Goal: Complete application form

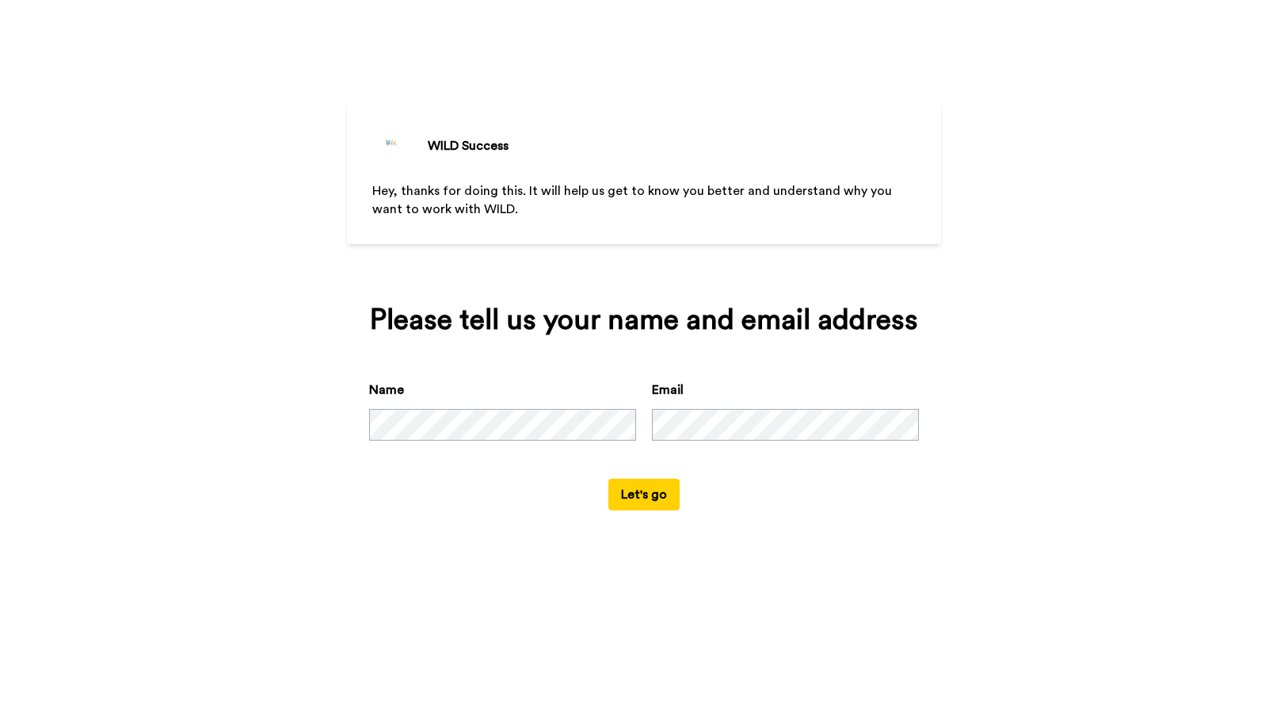
click at [650, 504] on button "Let's go" at bounding box center [643, 494] width 71 height 32
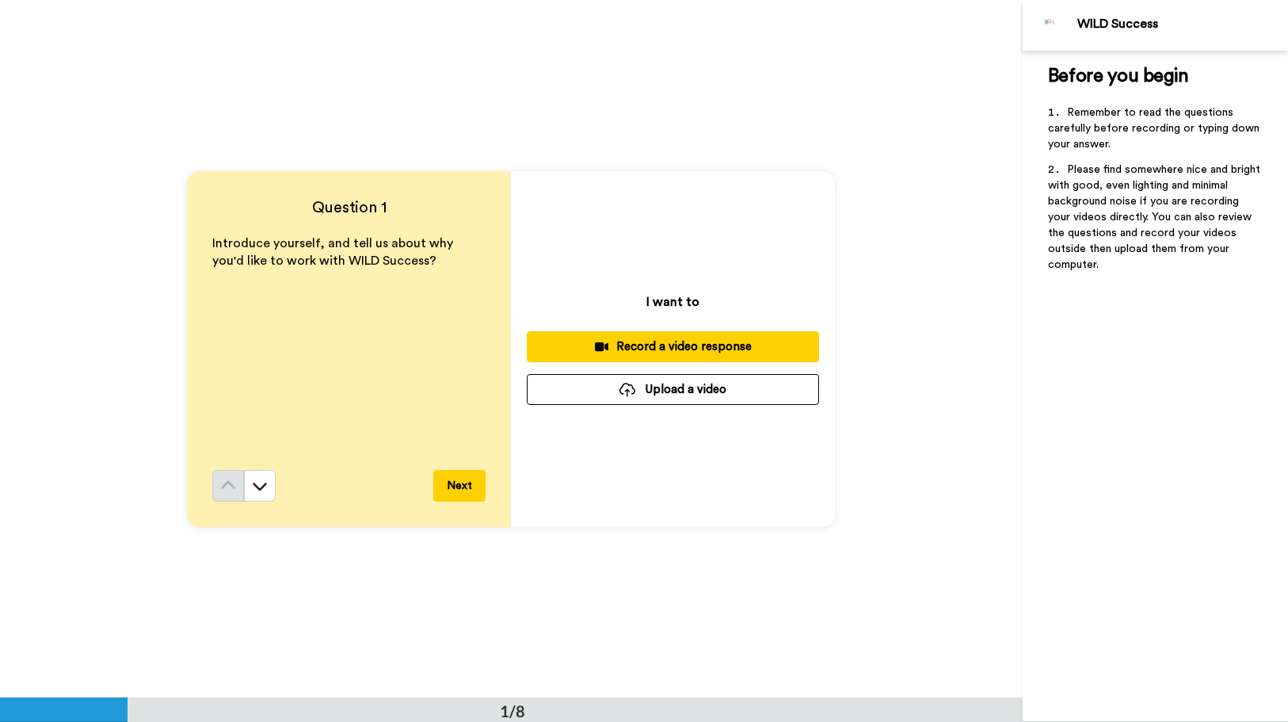
click at [696, 391] on button "Upload a video" at bounding box center [673, 389] width 292 height 31
click at [699, 394] on button "Upload a video" at bounding box center [673, 389] width 292 height 31
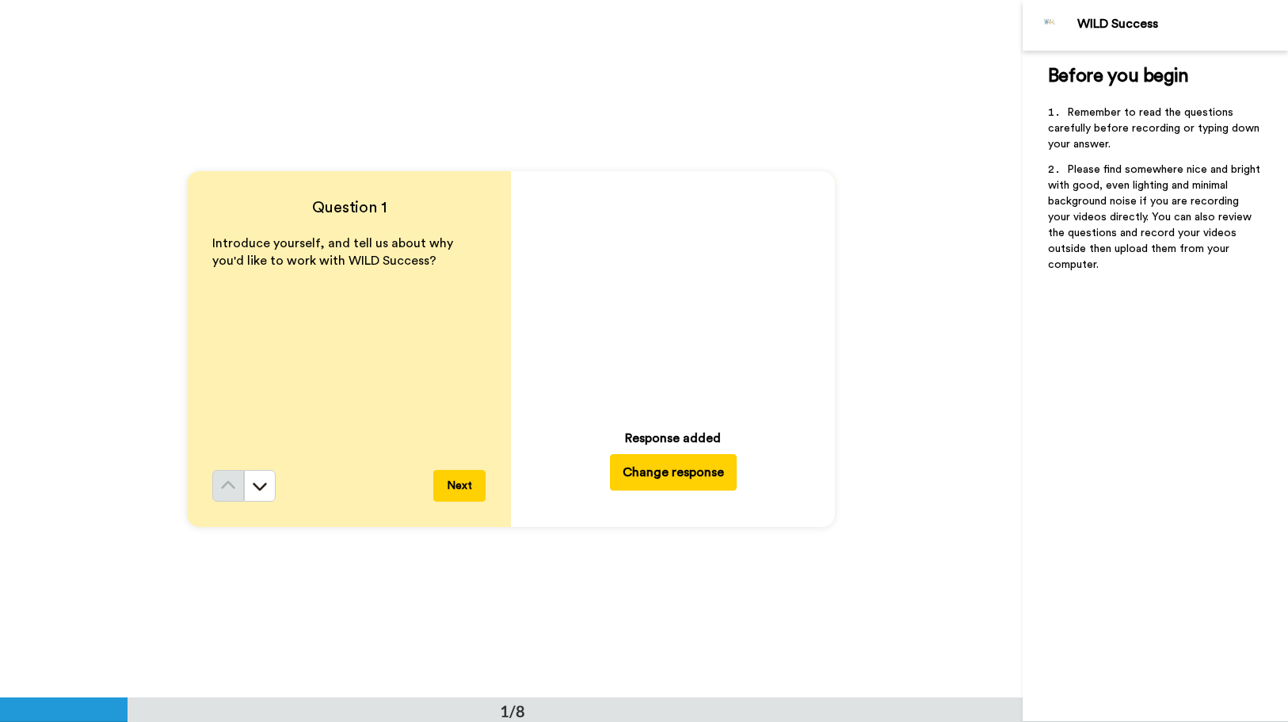
click at [465, 486] on button "Next" at bounding box center [459, 486] width 52 height 32
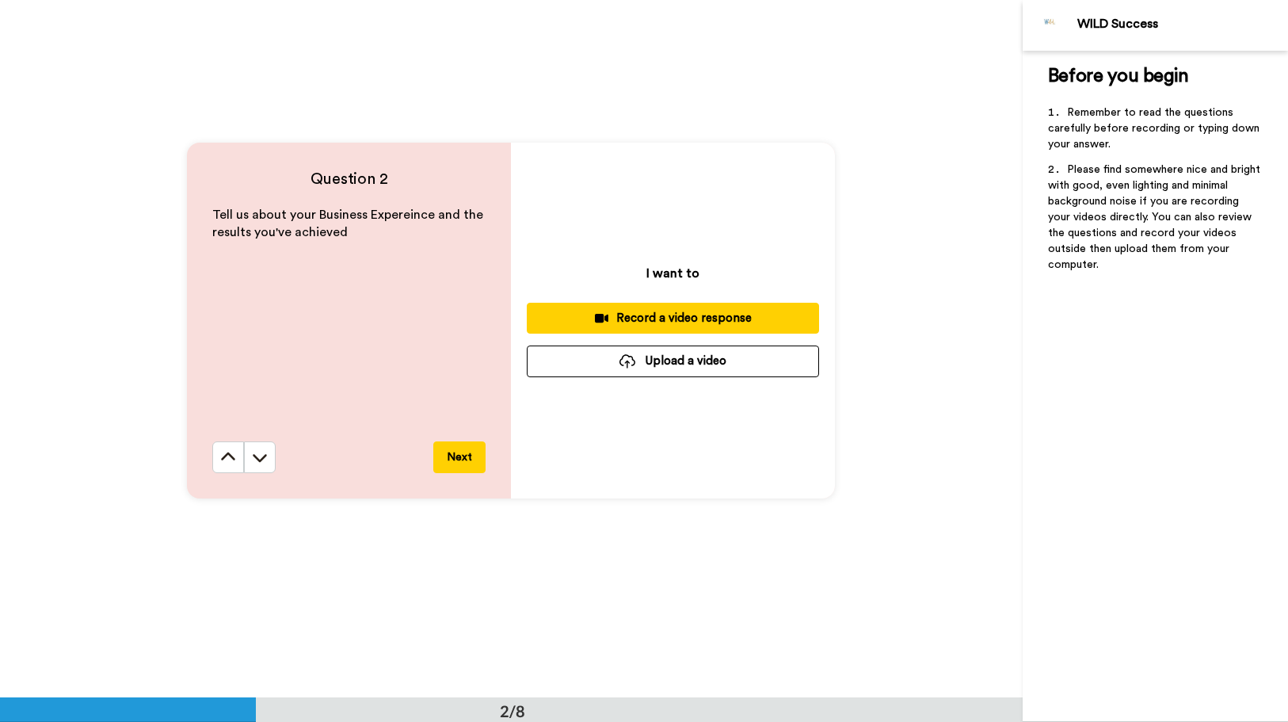
scroll to position [772, 0]
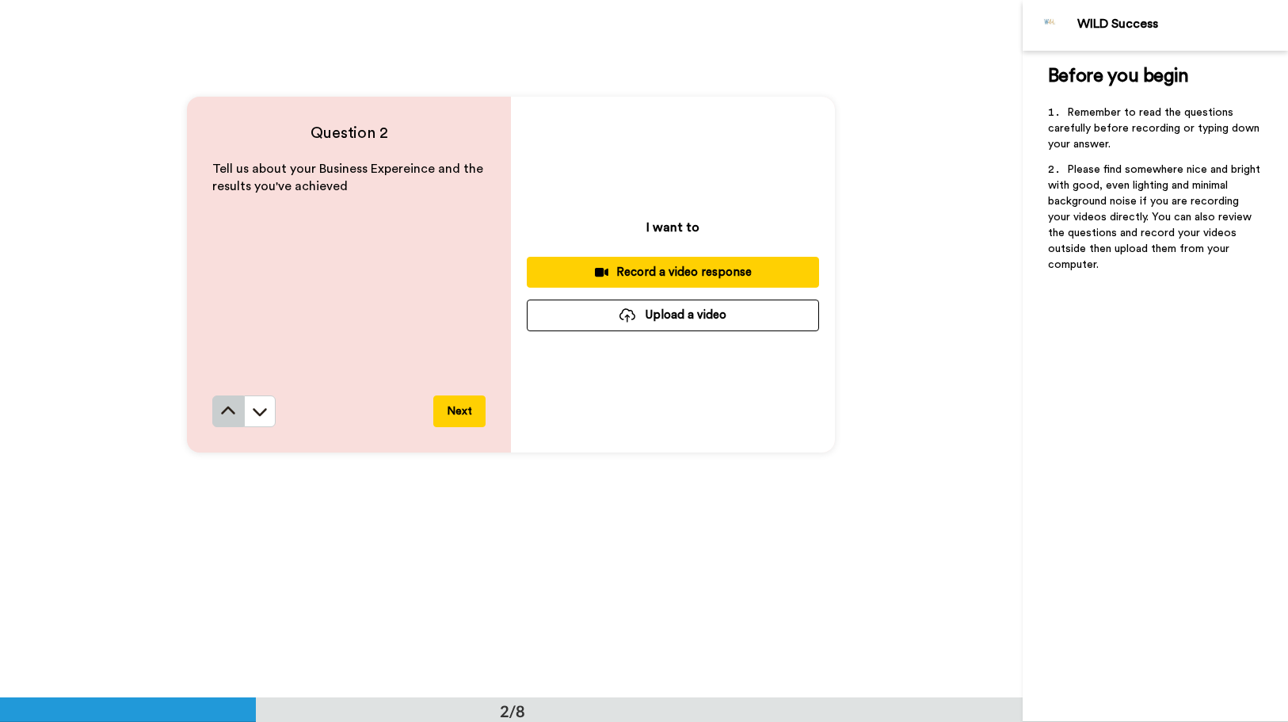
click at [230, 410] on icon at bounding box center [228, 411] width 16 height 16
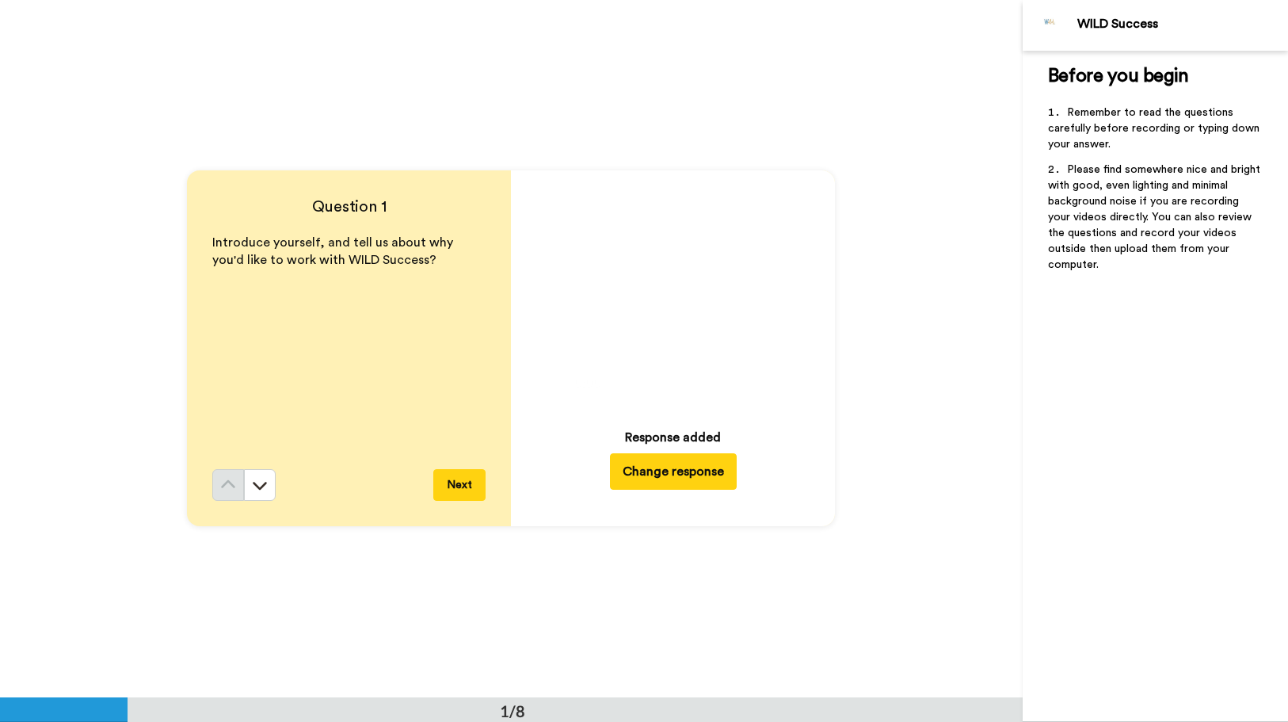
scroll to position [0, 0]
drag, startPoint x: 570, startPoint y: 652, endPoint x: 426, endPoint y: 319, distance: 362.6
click at [570, 646] on div "Question 1 Introduce yourself, and tell us about why you'd like to work with WI…" at bounding box center [511, 348] width 1023 height 697
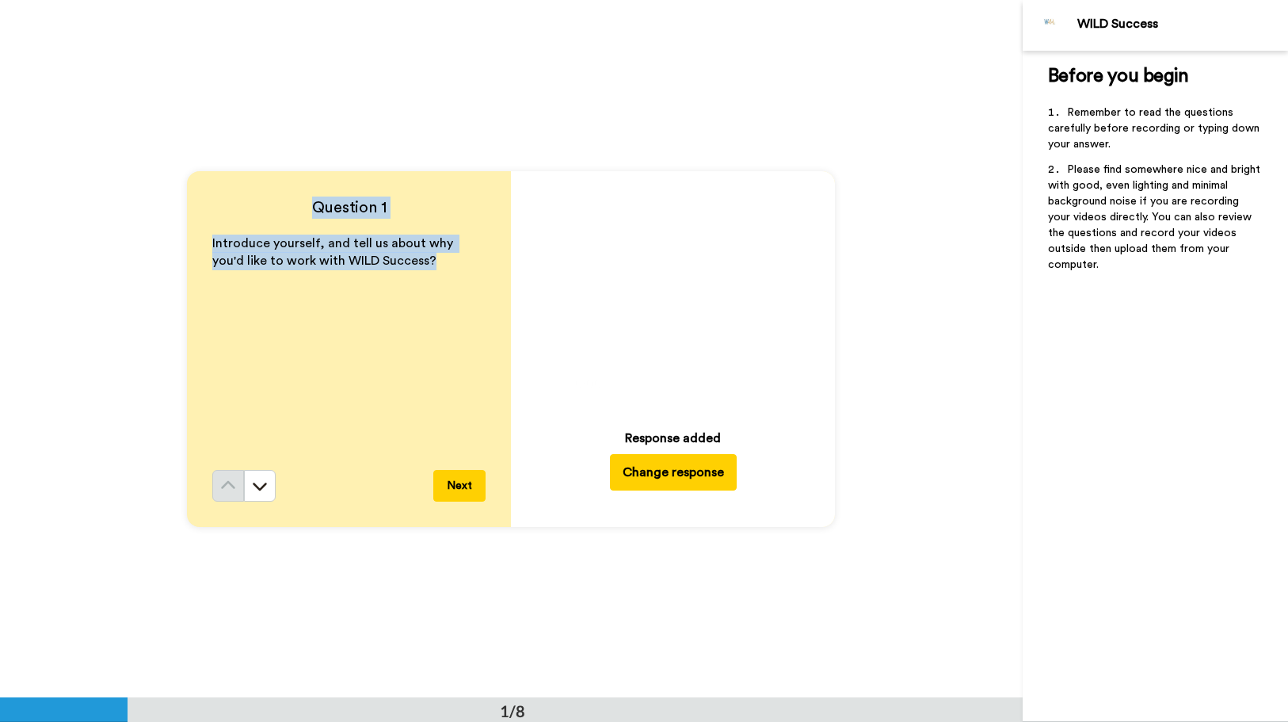
drag, startPoint x: 383, startPoint y: 249, endPoint x: 309, endPoint y: 208, distance: 84.7
click at [309, 208] on div "Question 1 Introduce yourself, and tell us about why you'd like to work with WI…" at bounding box center [349, 349] width 324 height 356
copy div "Question 1 Introduce yourself, and tell us about why you'd like to work with WI…"
click at [463, 488] on button "Next" at bounding box center [459, 486] width 52 height 32
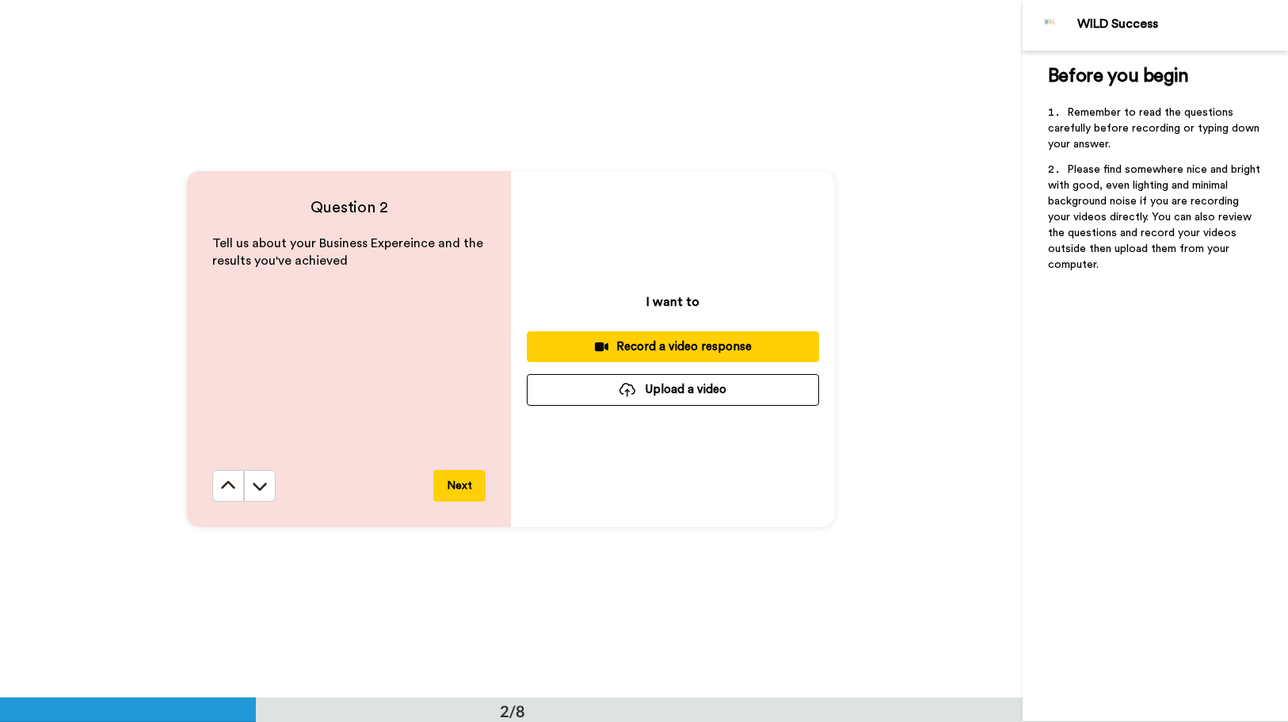
scroll to position [698, 0]
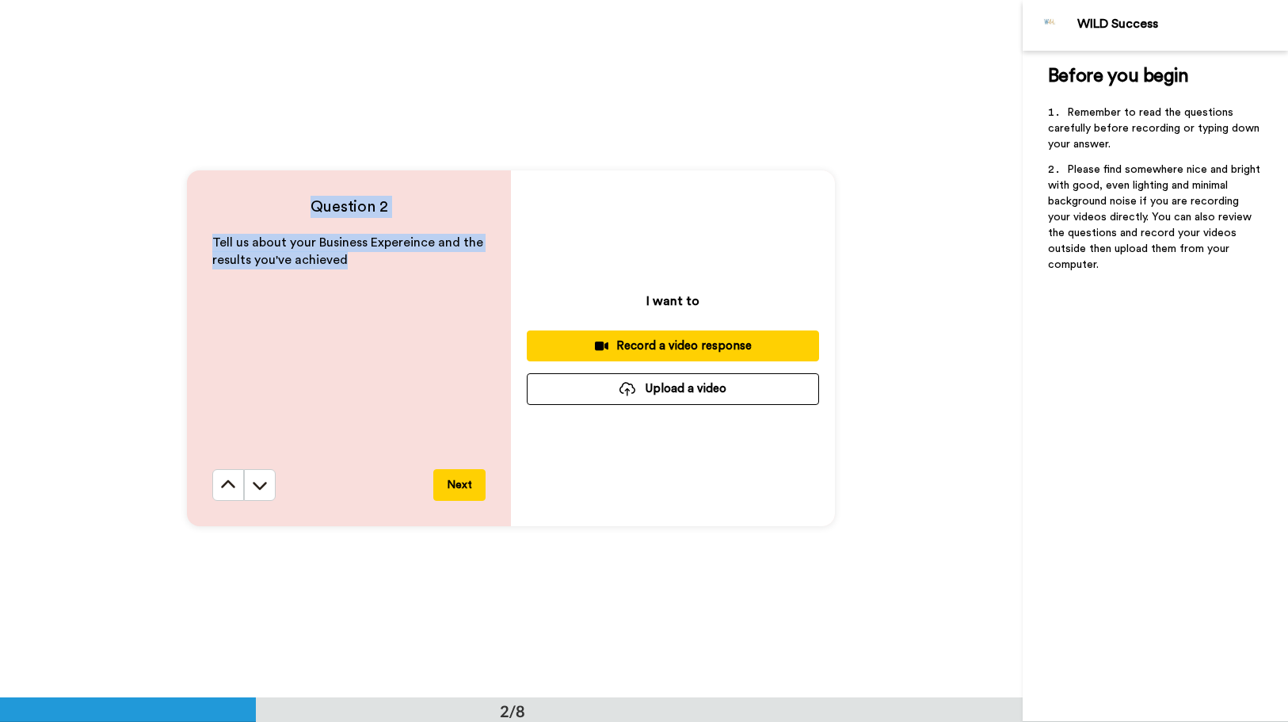
drag, startPoint x: 355, startPoint y: 248, endPoint x: 311, endPoint y: 200, distance: 65.1
click at [311, 200] on div "Question 2 Tell us about your Business Expereince and the results you've achiev…" at bounding box center [349, 348] width 324 height 356
copy div "Question 2 Tell us about your Business Expereince and the results you've achiev…"
click at [455, 486] on button "Next" at bounding box center [459, 485] width 52 height 32
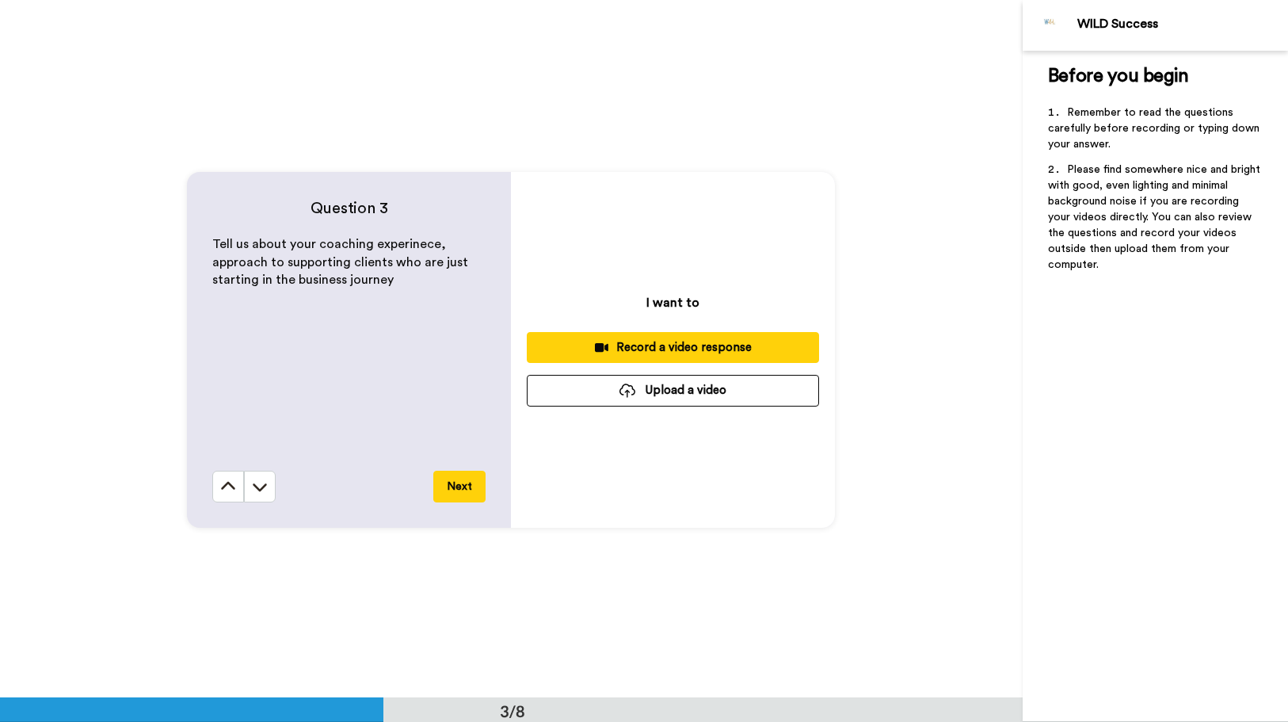
scroll to position [1395, 0]
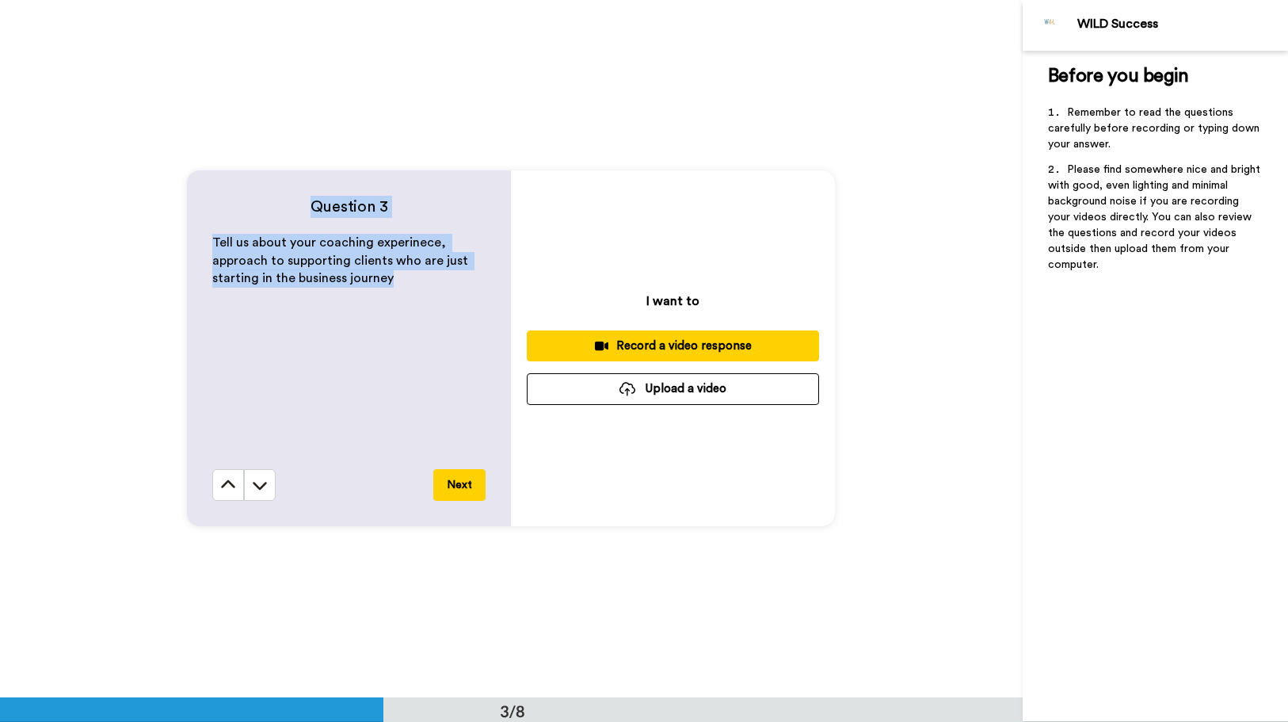
drag, startPoint x: 288, startPoint y: 215, endPoint x: 273, endPoint y: 196, distance: 24.2
click at [273, 196] on div "Question 3 Tell us about your coaching experinece, approach to supporting clien…" at bounding box center [349, 348] width 324 height 356
copy div "Question 3 Tell us about your coaching experinece, approach to supporting clien…"
click at [455, 482] on button "Next" at bounding box center [459, 485] width 52 height 32
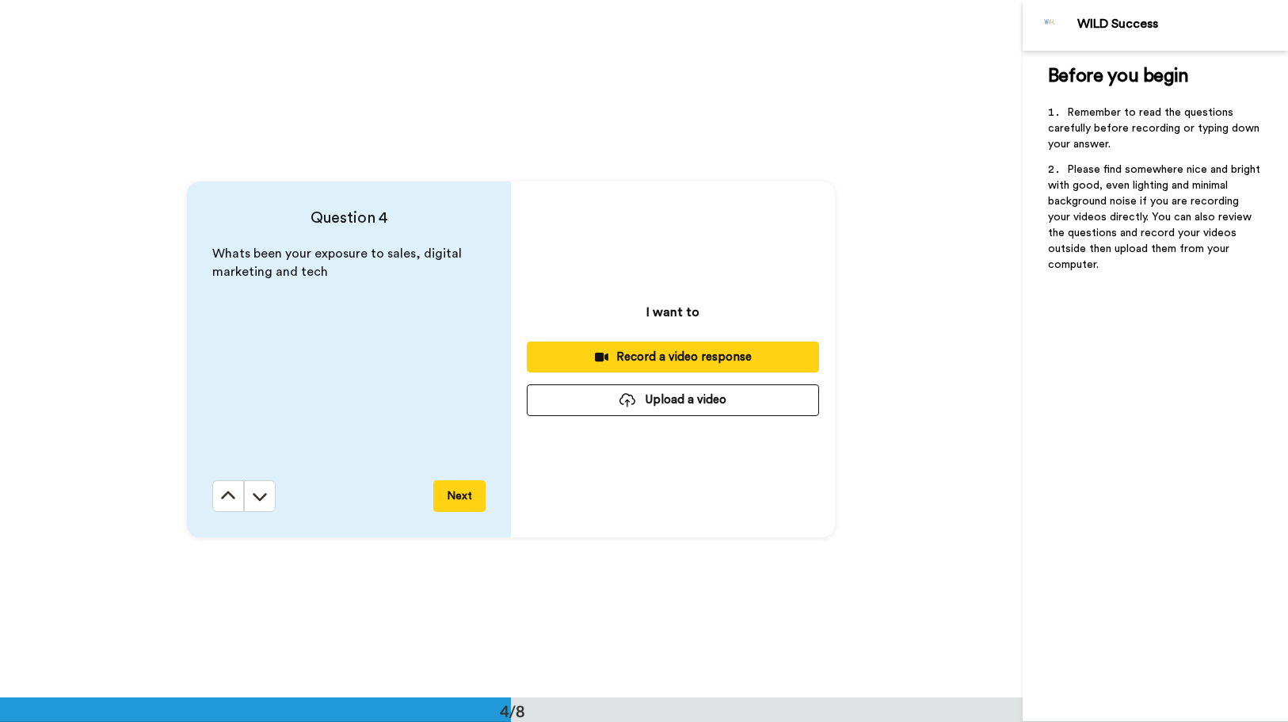
scroll to position [2092, 0]
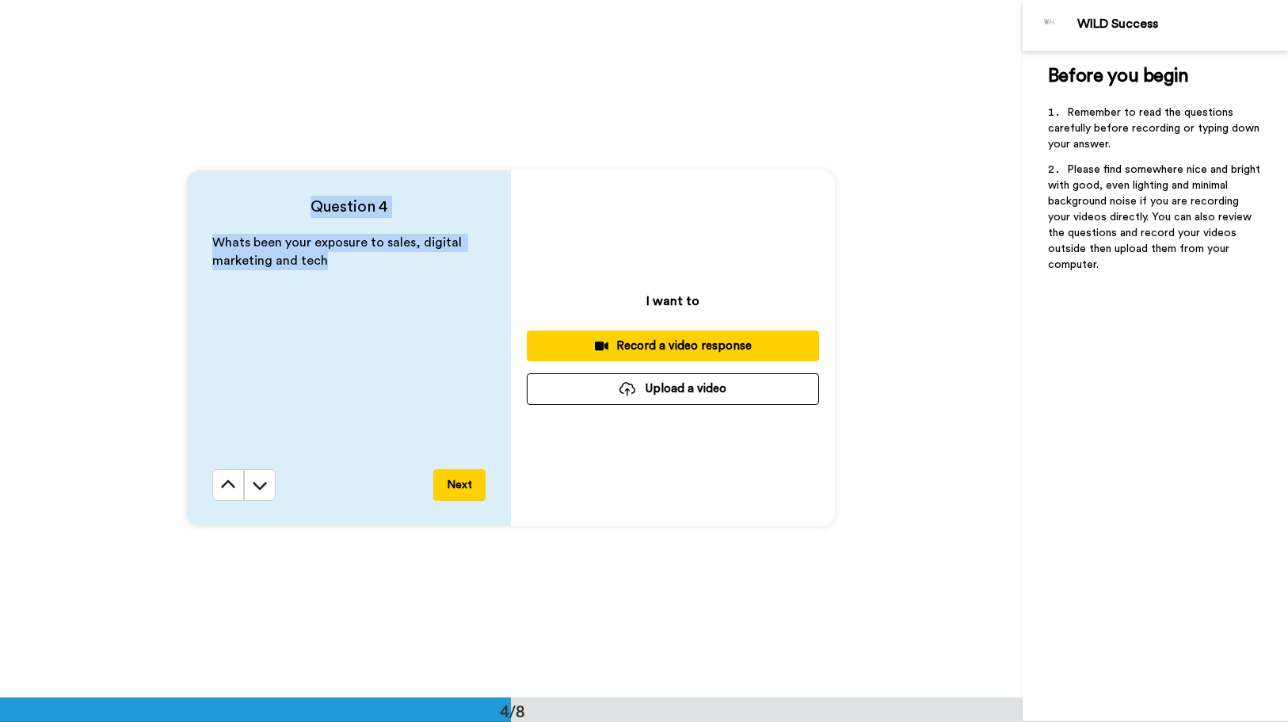
drag, startPoint x: 326, startPoint y: 273, endPoint x: 277, endPoint y: 211, distance: 79.6
click at [277, 211] on div "Question 4 Whats been your exposure to sales, digital marketing and tech Next" at bounding box center [349, 348] width 324 height 356
copy div "Question 4 Whats been your exposure to sales, digital marketing and tech"
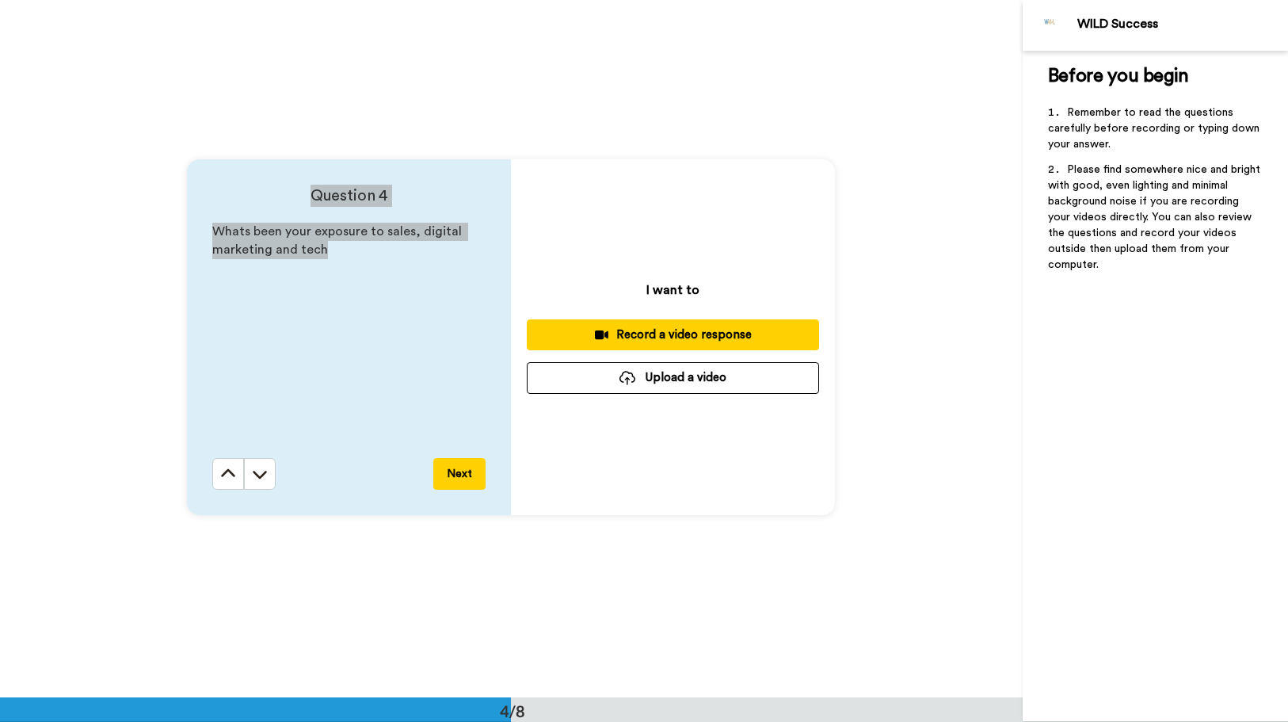
scroll to position [2109, 0]
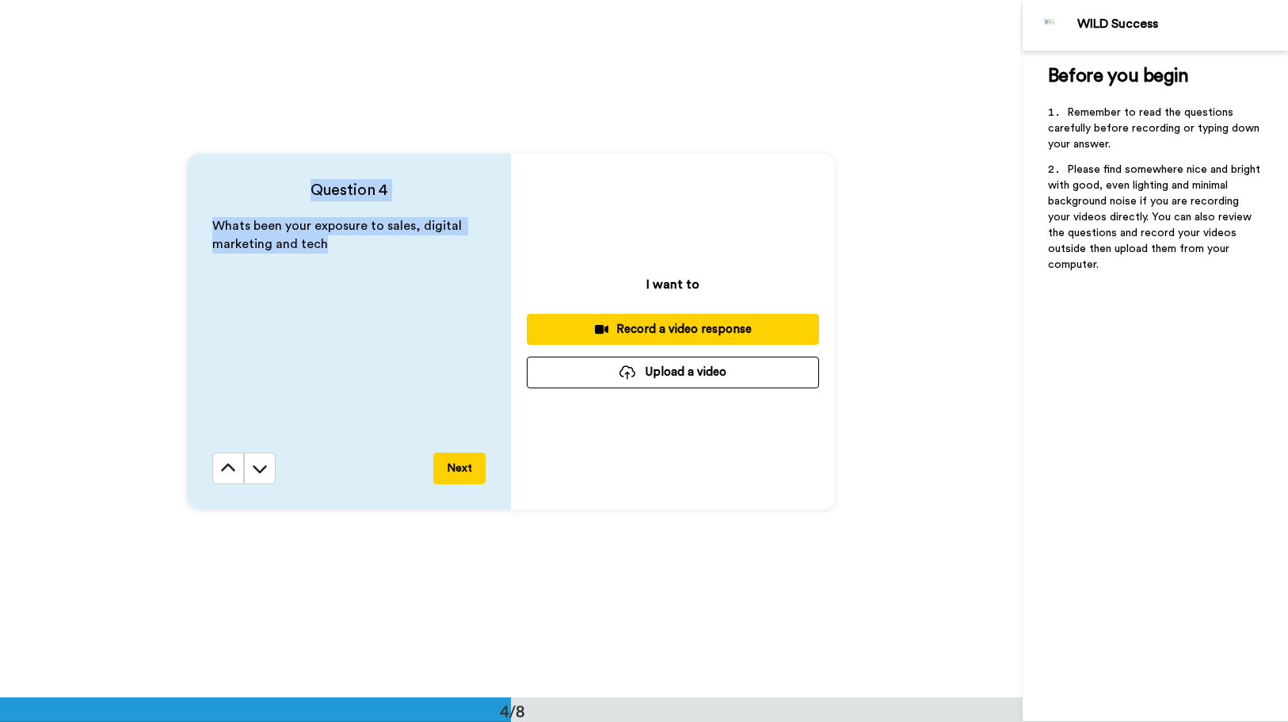
click at [453, 471] on button "Next" at bounding box center [459, 468] width 52 height 32
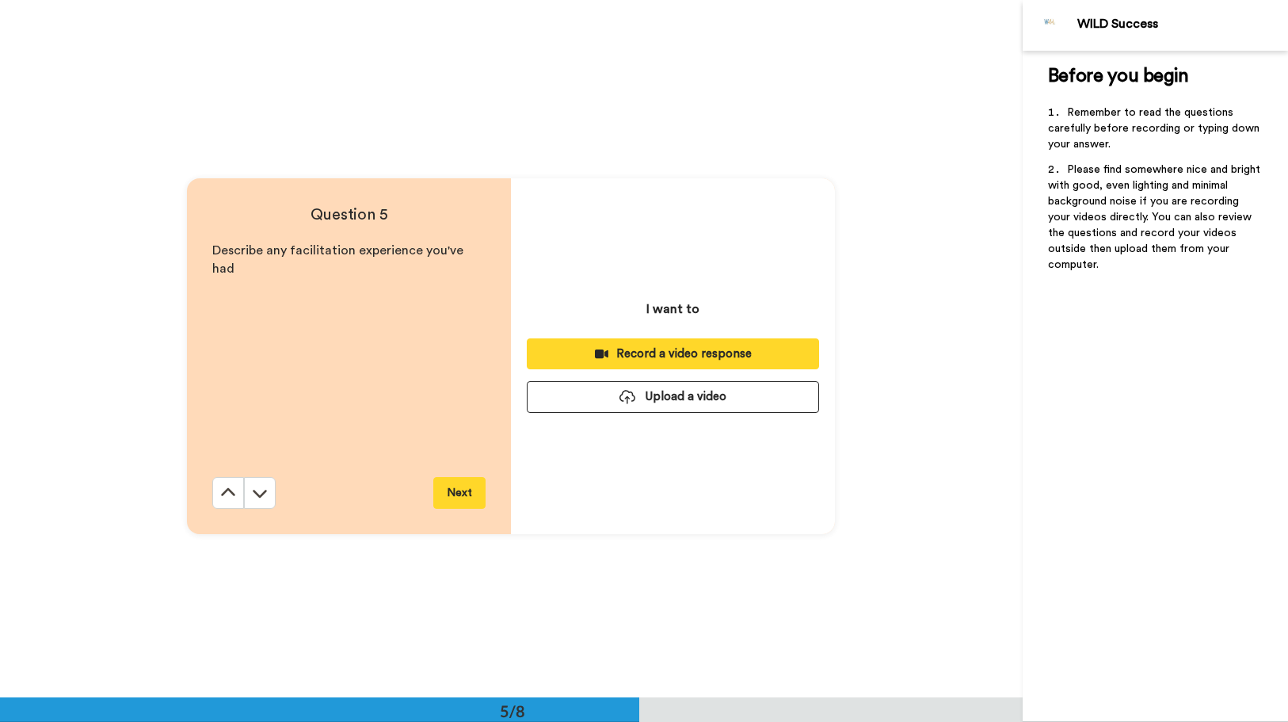
scroll to position [2789, 0]
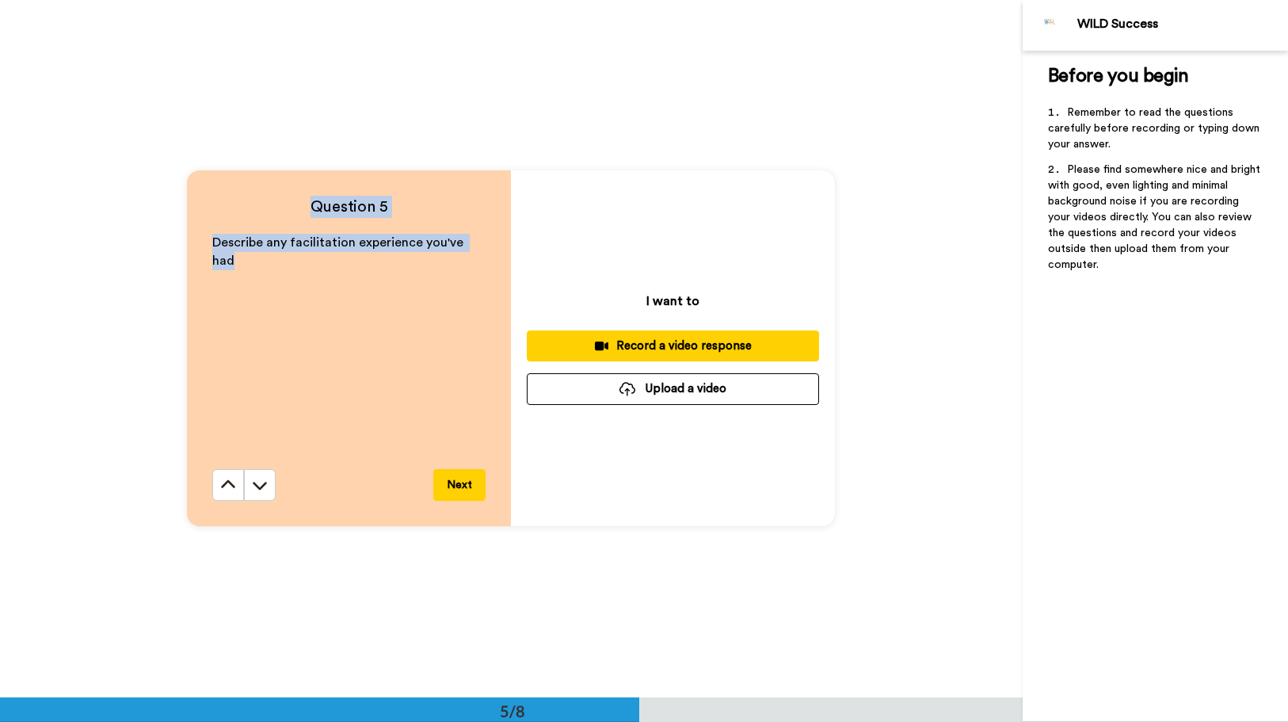
drag, startPoint x: 459, startPoint y: 248, endPoint x: 307, endPoint y: 208, distance: 157.2
click at [307, 208] on div "Question 5 Describe any facilitation experience you've had Next" at bounding box center [349, 348] width 324 height 356
copy div "Question 5 Describe any facilitation experience you've had"
click at [458, 484] on button "Next" at bounding box center [459, 485] width 52 height 32
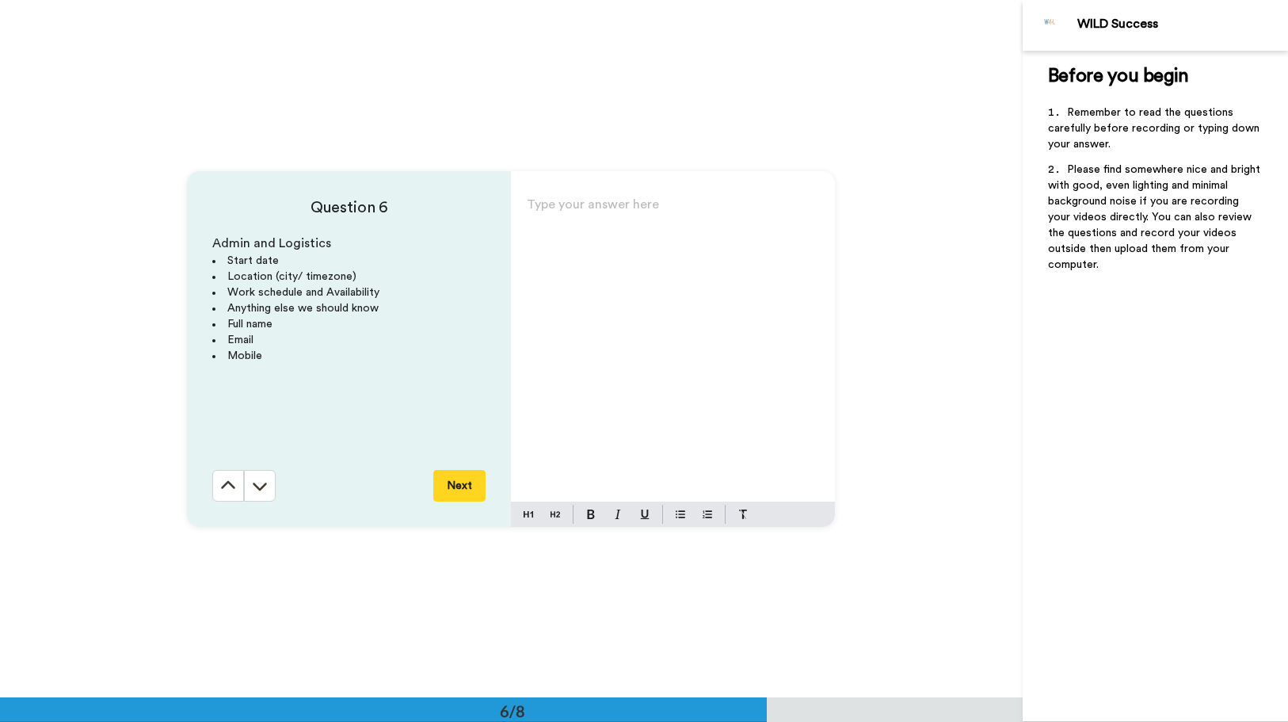
scroll to position [3486, 0]
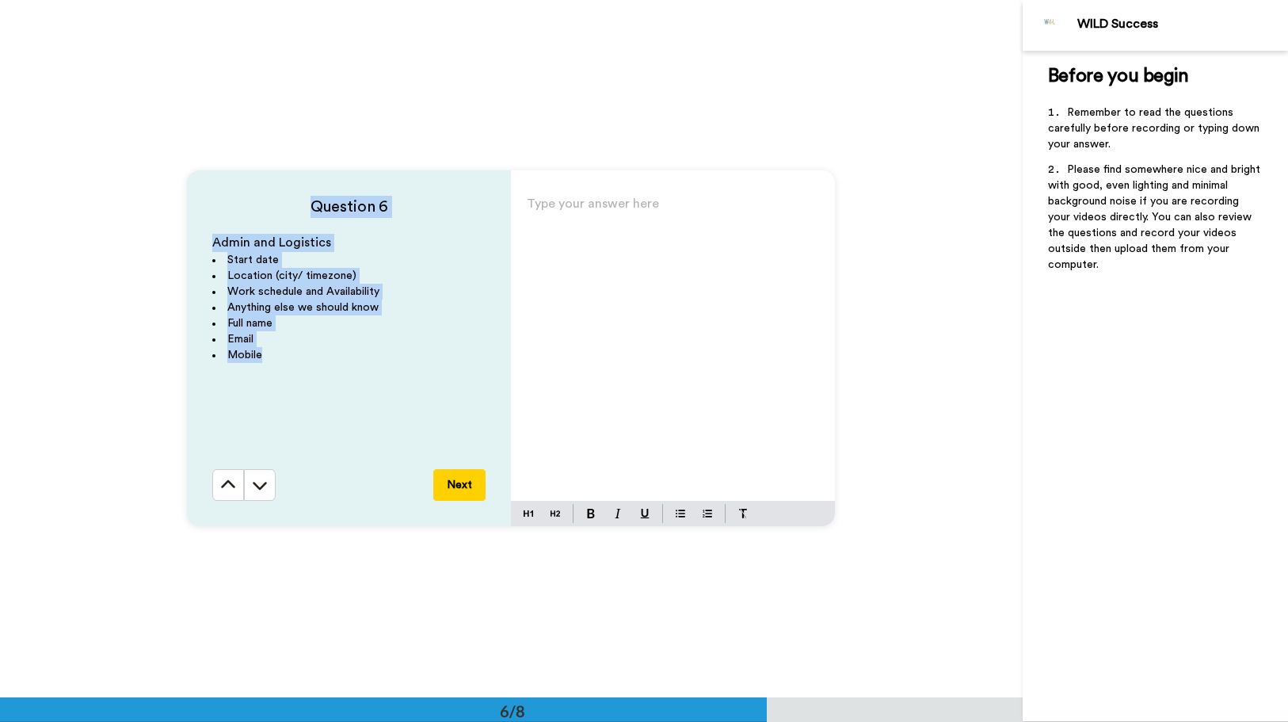
drag, startPoint x: 273, startPoint y: 311, endPoint x: 289, endPoint y: 208, distance: 103.5
click at [289, 208] on div "Question 6 Admin and Logistics Start date Location (city/ timezone) Work schedu…" at bounding box center [349, 348] width 324 height 356
copy div "Question 6 Admin and Logistics Start date Location (city/ timezone) Work schedu…"
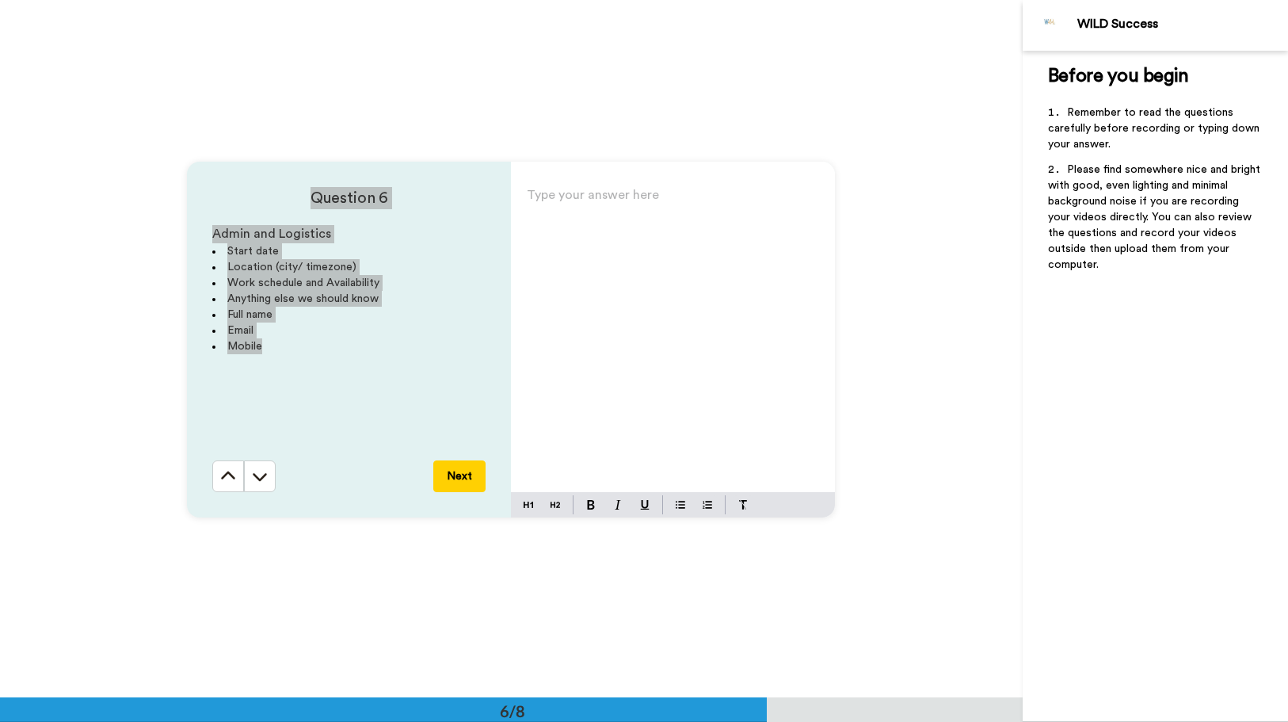
scroll to position [3500, 0]
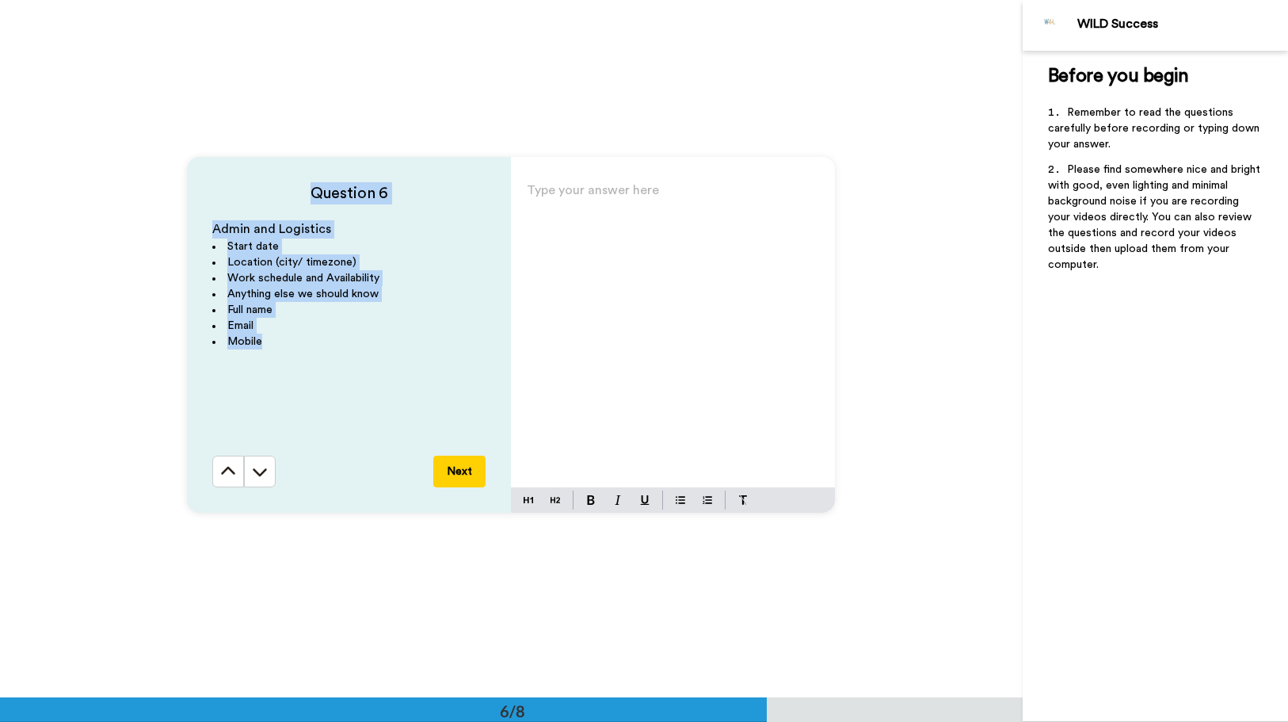
click at [443, 469] on button "Next" at bounding box center [459, 472] width 52 height 32
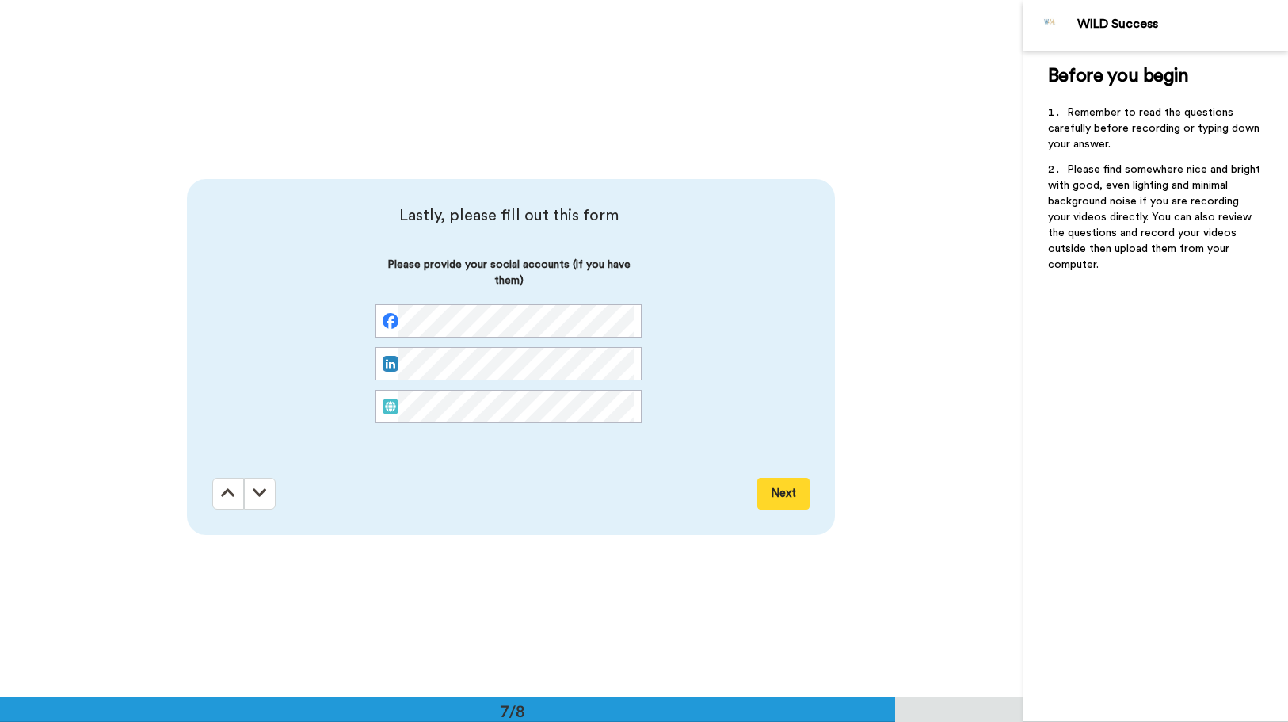
scroll to position [4184, 0]
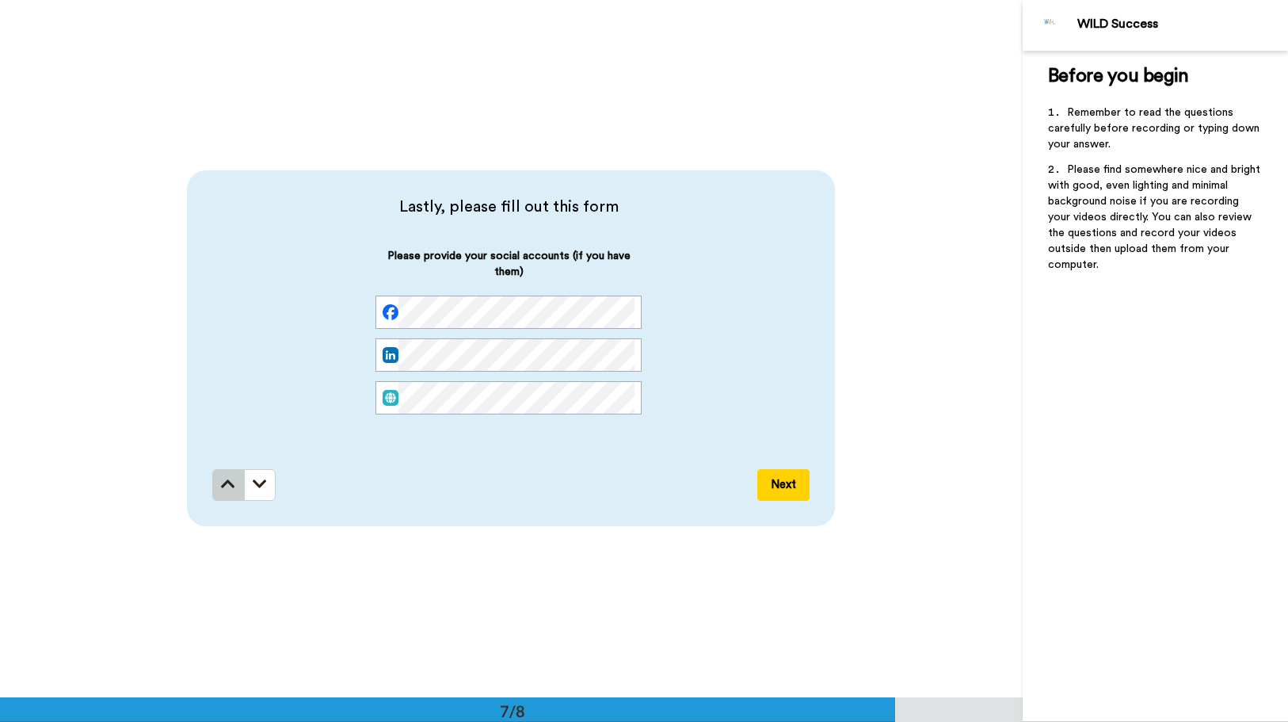
click at [223, 481] on icon at bounding box center [228, 484] width 14 height 16
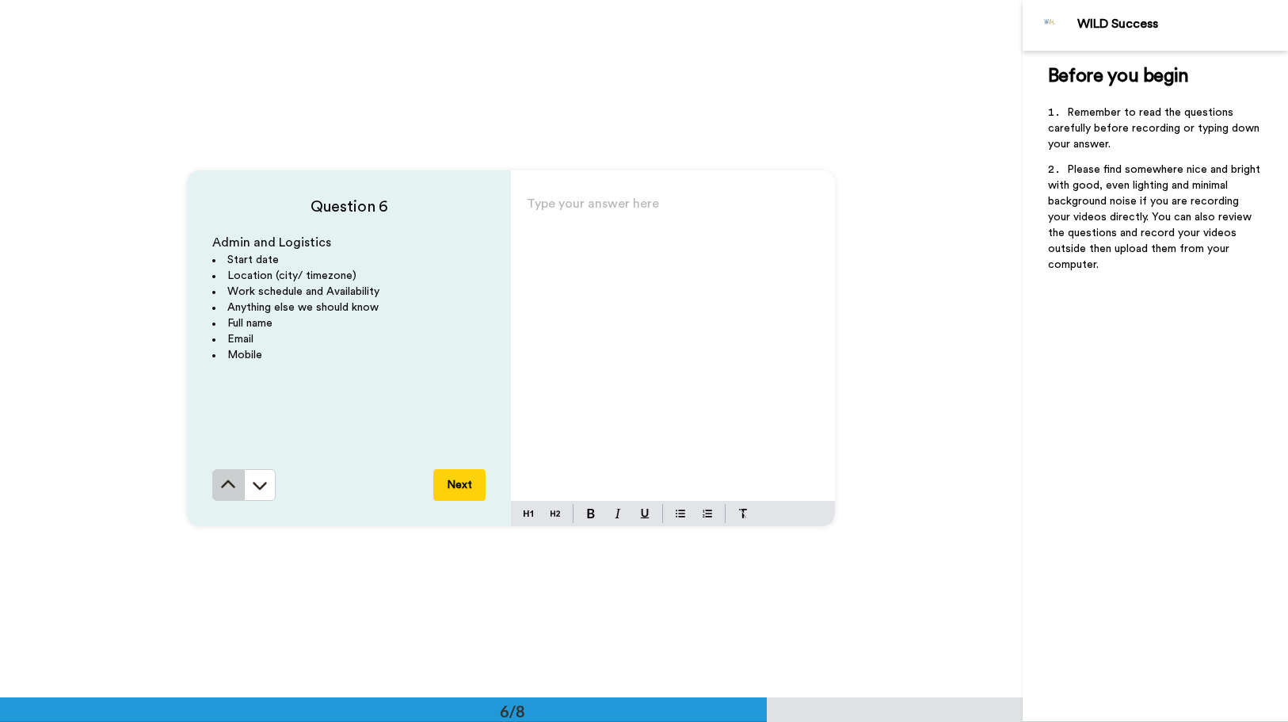
click at [223, 486] on icon at bounding box center [228, 485] width 16 height 16
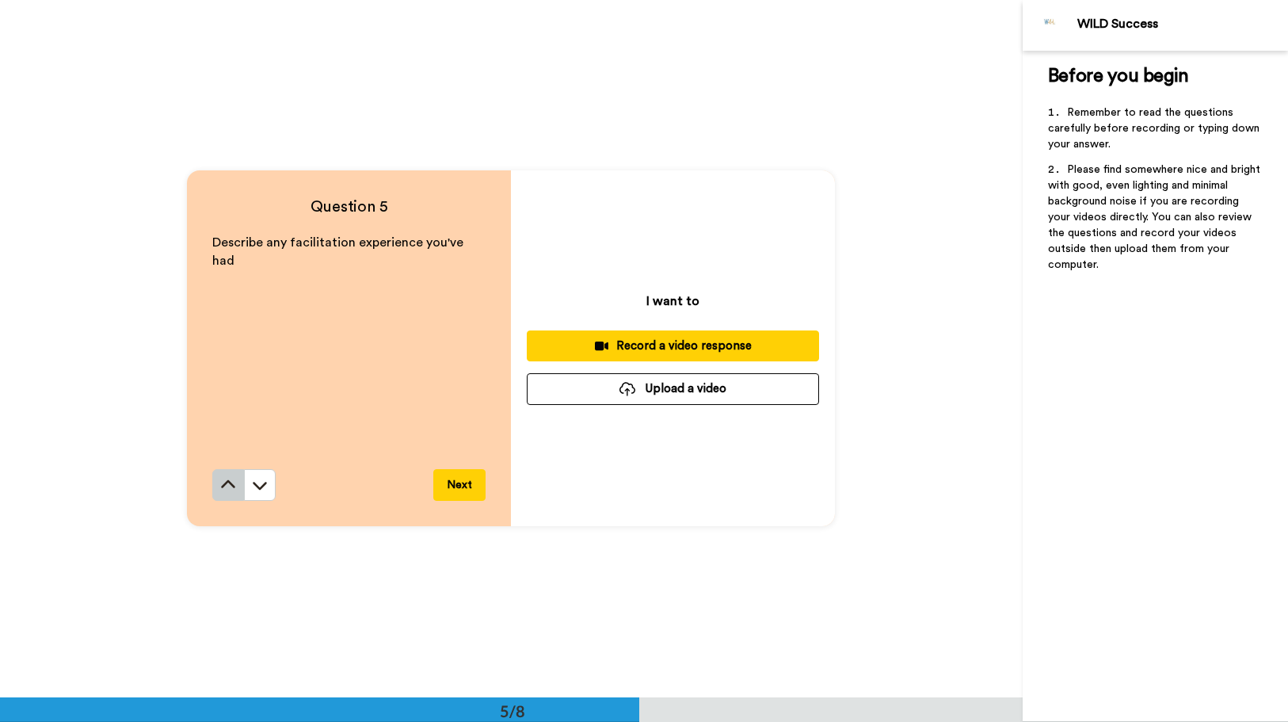
click at [215, 482] on button at bounding box center [228, 485] width 32 height 32
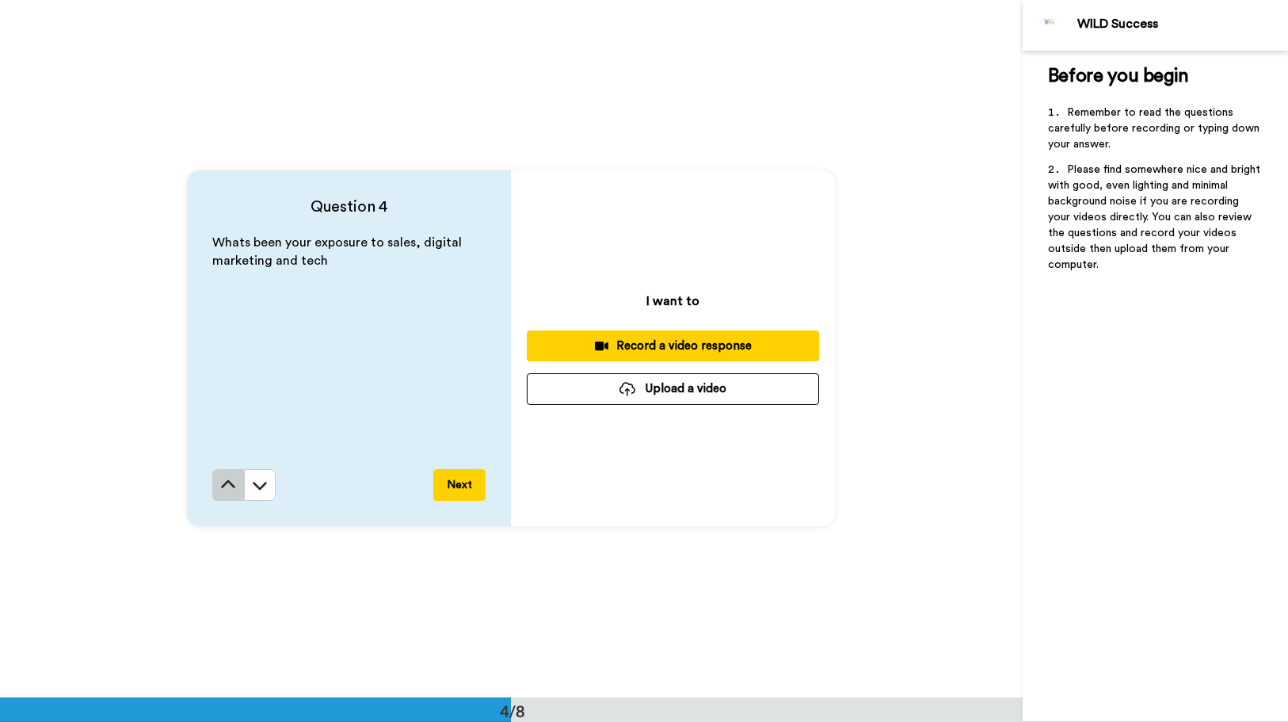
click at [221, 491] on icon at bounding box center [228, 485] width 16 height 16
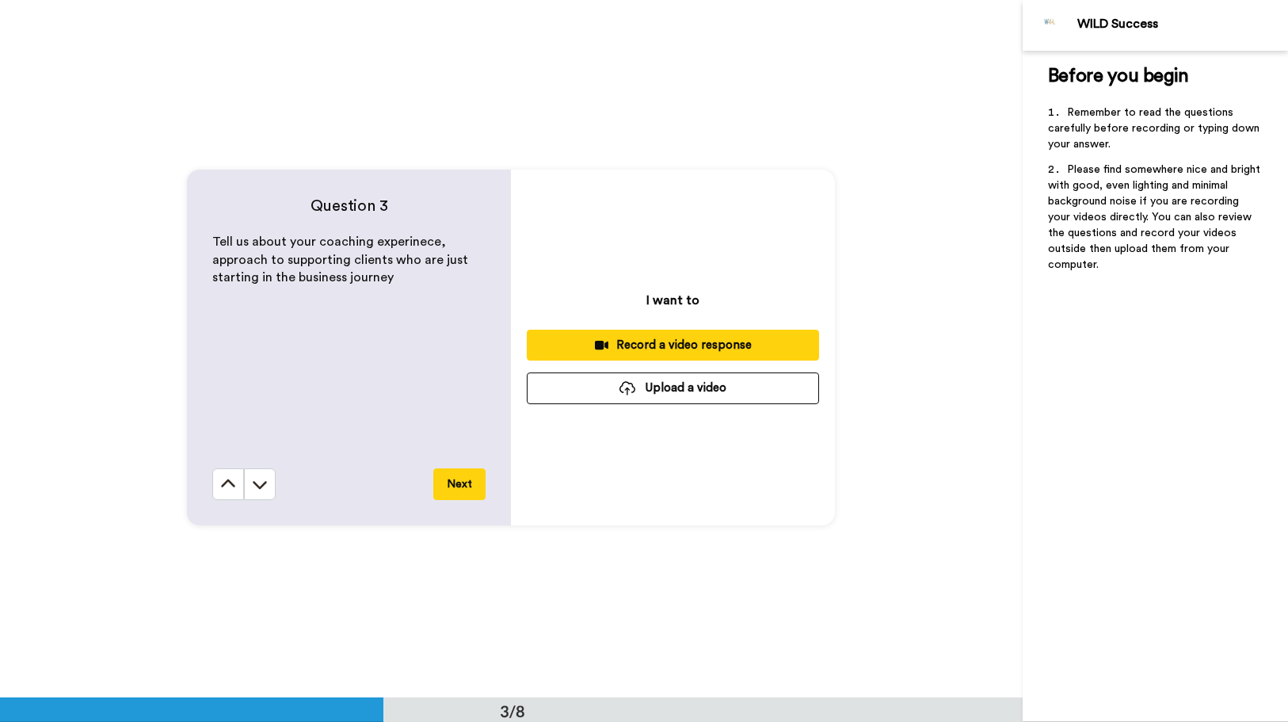
scroll to position [1395, 0]
click at [227, 490] on icon at bounding box center [228, 485] width 16 height 16
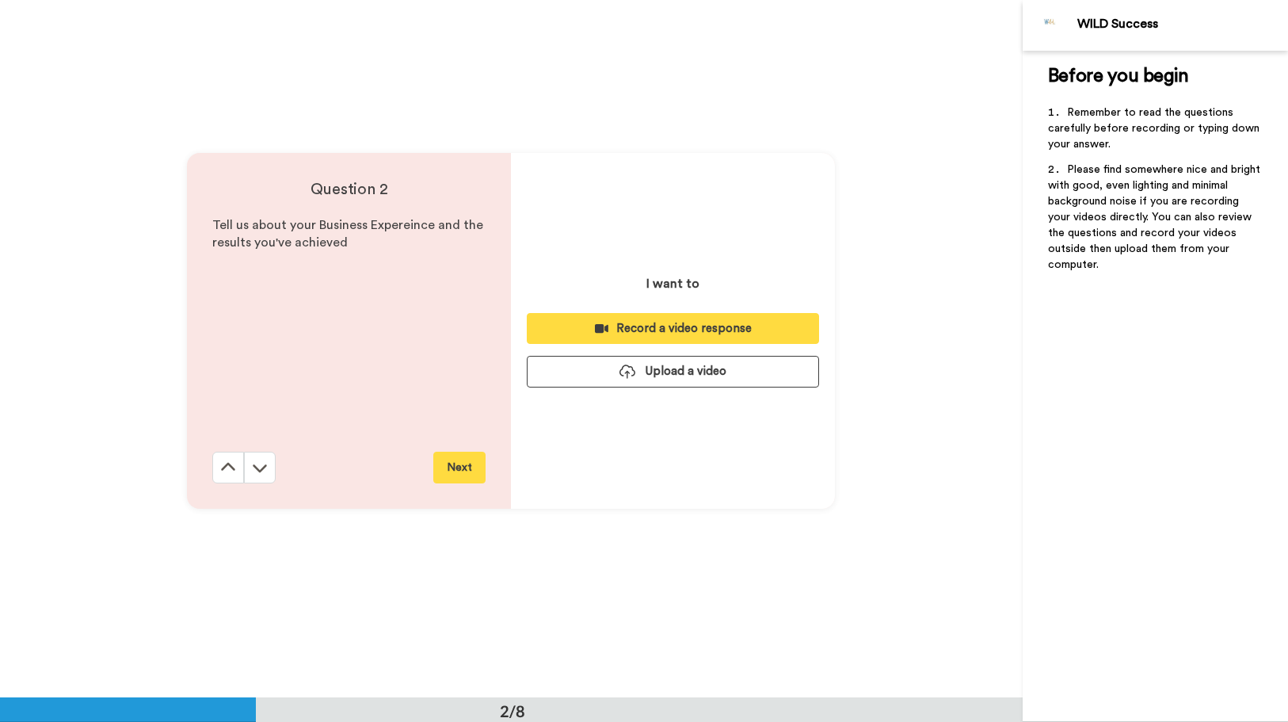
scroll to position [698, 0]
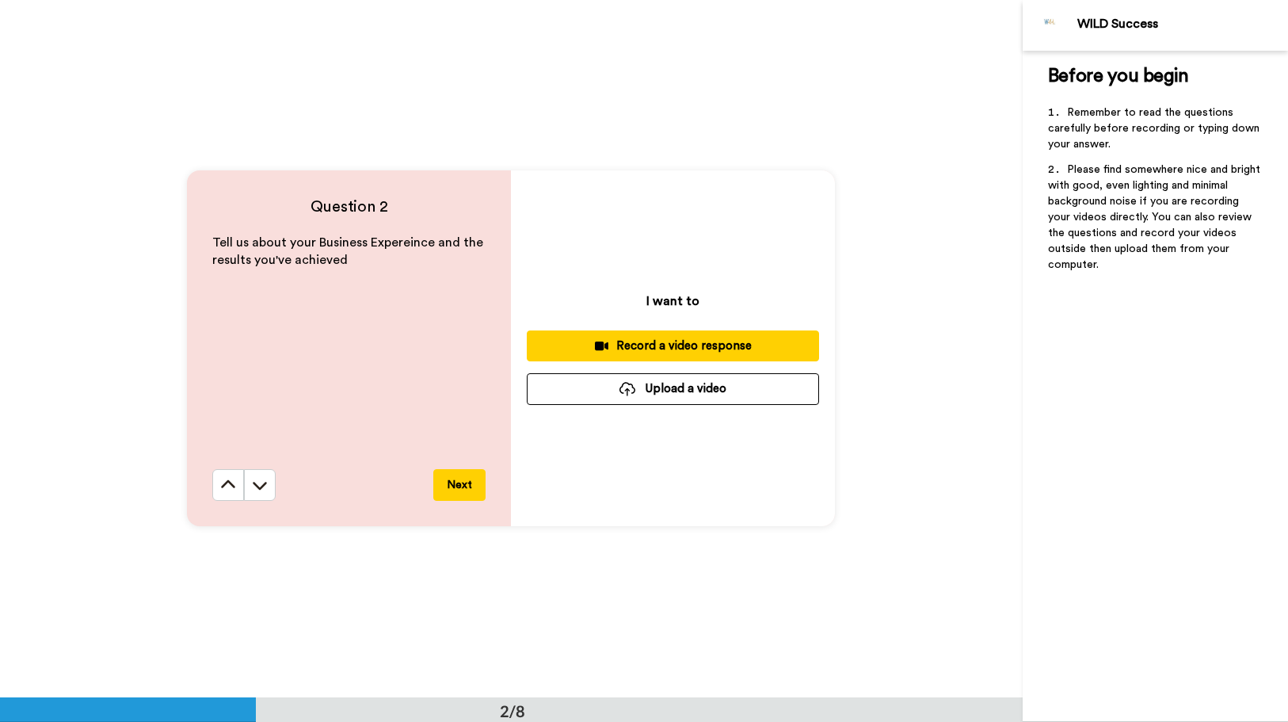
click at [227, 490] on icon at bounding box center [228, 485] width 16 height 16
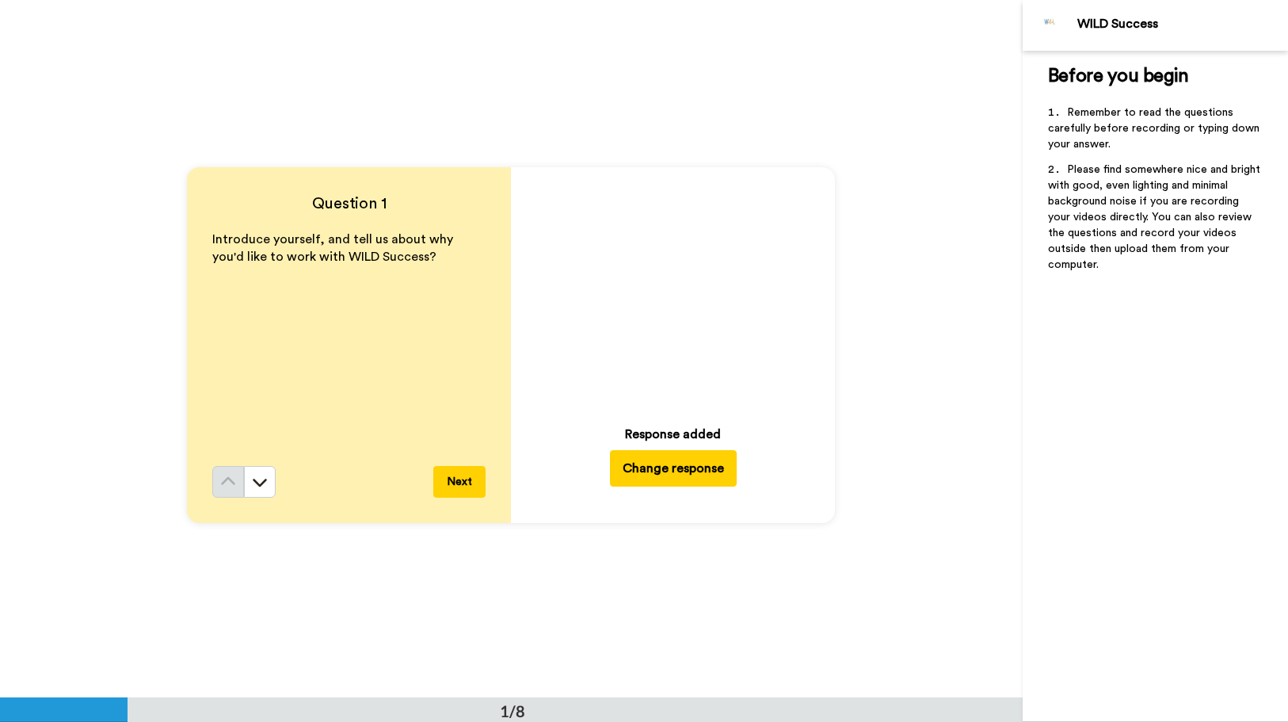
scroll to position [6, 0]
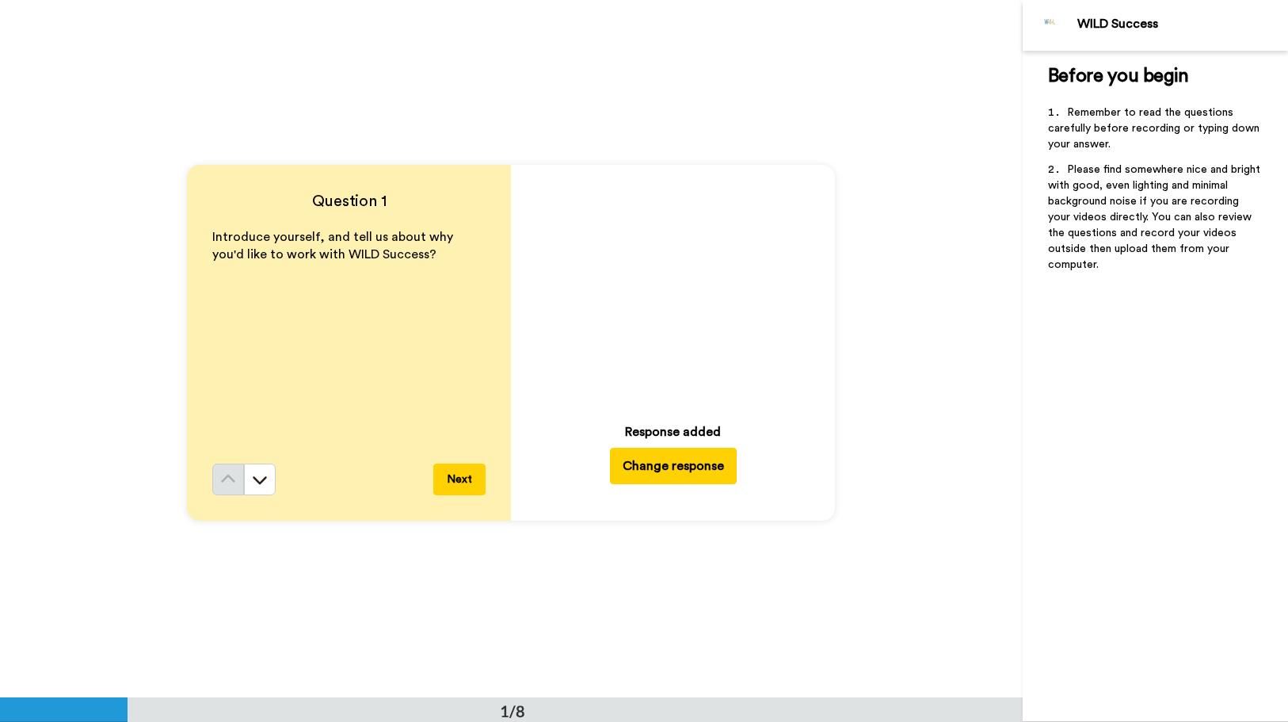
click at [692, 472] on button "Change response" at bounding box center [673, 466] width 127 height 36
